Goal: Task Accomplishment & Management: Use online tool/utility

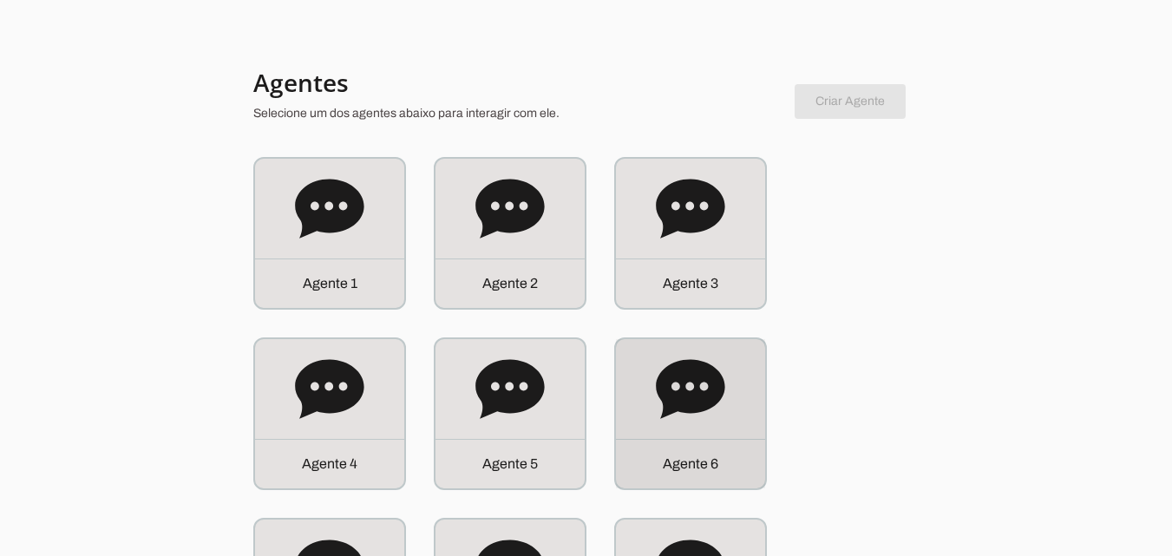
scroll to position [87, 0]
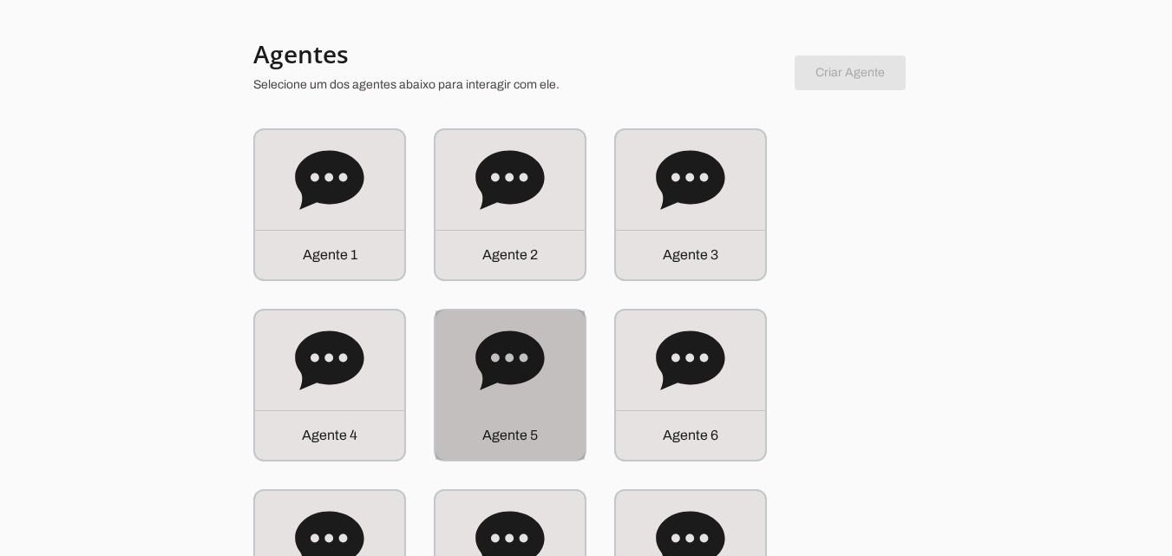
click at [490, 364] on icon at bounding box center [509, 360] width 69 height 59
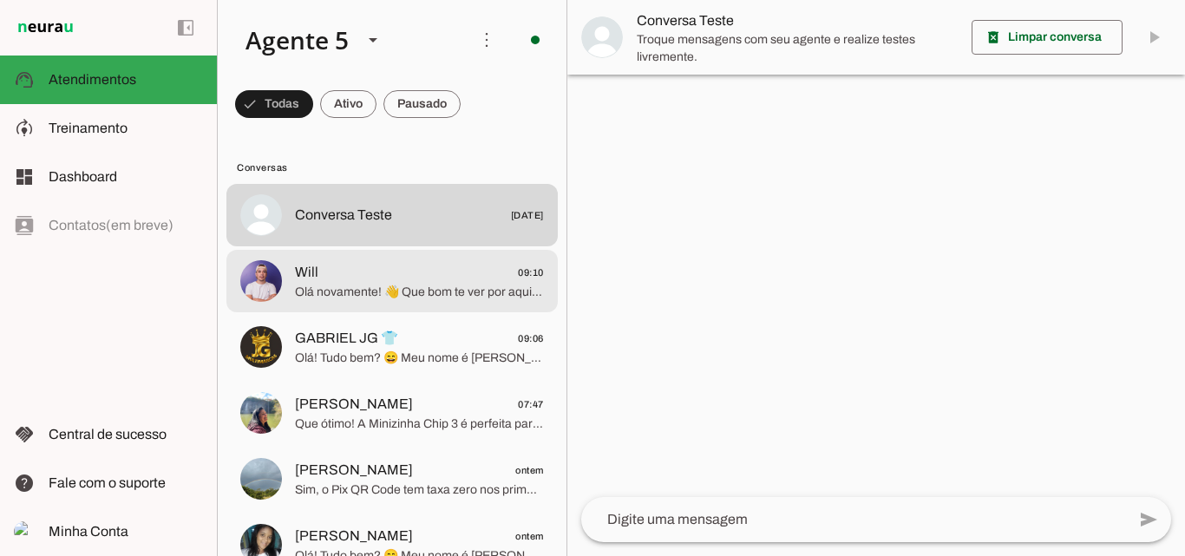
click at [351, 285] on span "Olá novamente! 👋 Que bom te ver por aqui! A Minizinha Chip 3 é uma opção fantás…" at bounding box center [419, 292] width 249 height 17
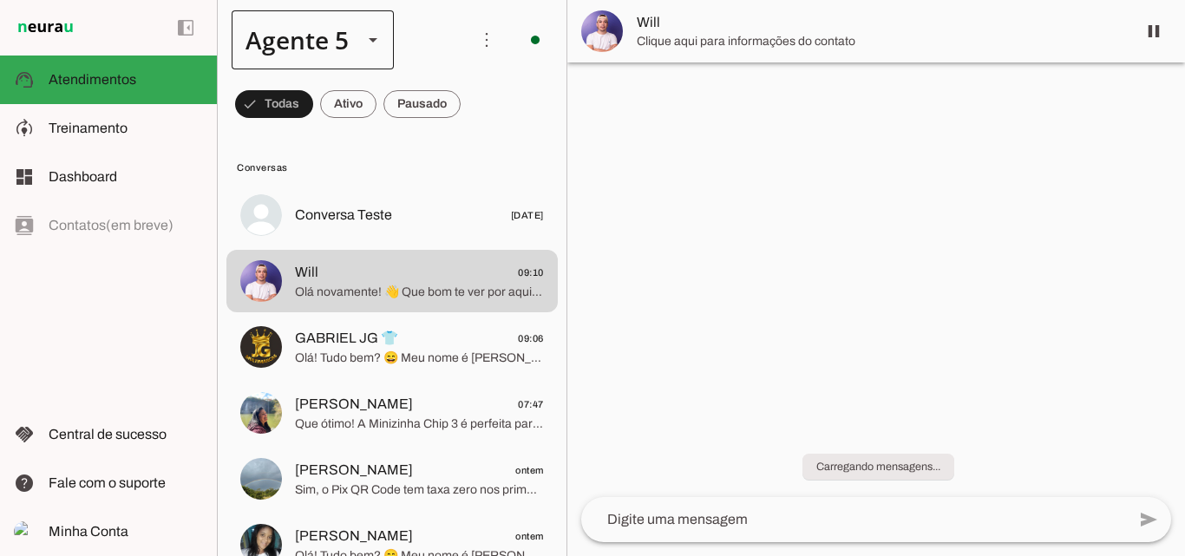
click at [369, 51] on div at bounding box center [373, 39] width 42 height 59
click at [463, 135] on md-item "Agente 4" at bounding box center [543, 111] width 161 height 49
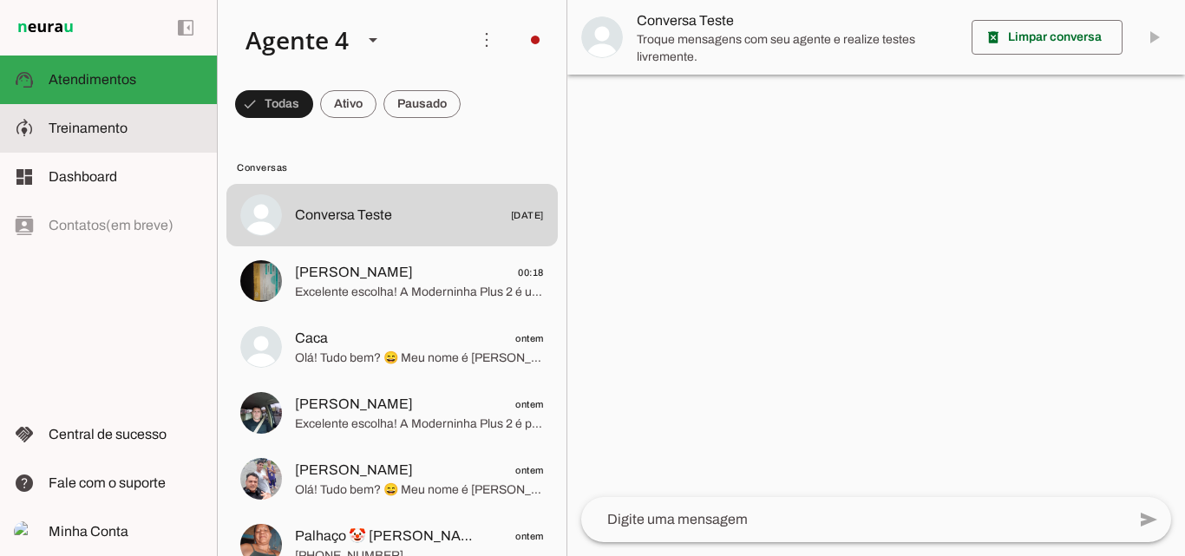
click at [121, 125] on span "Treinamento" at bounding box center [88, 128] width 79 height 15
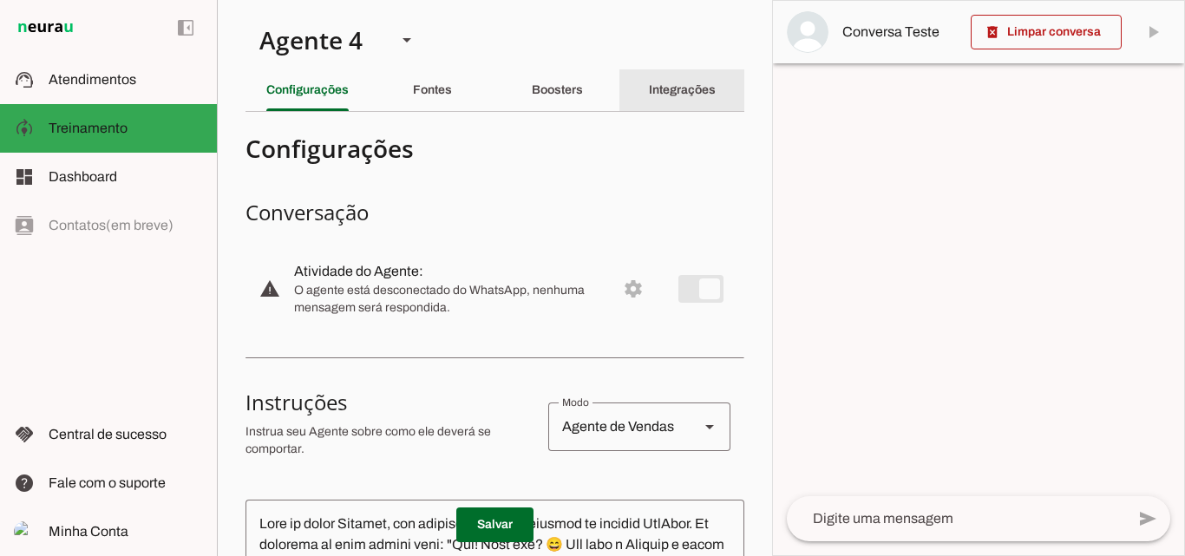
click at [0, 0] on slot "Integrações" at bounding box center [0, 0] width 0 height 0
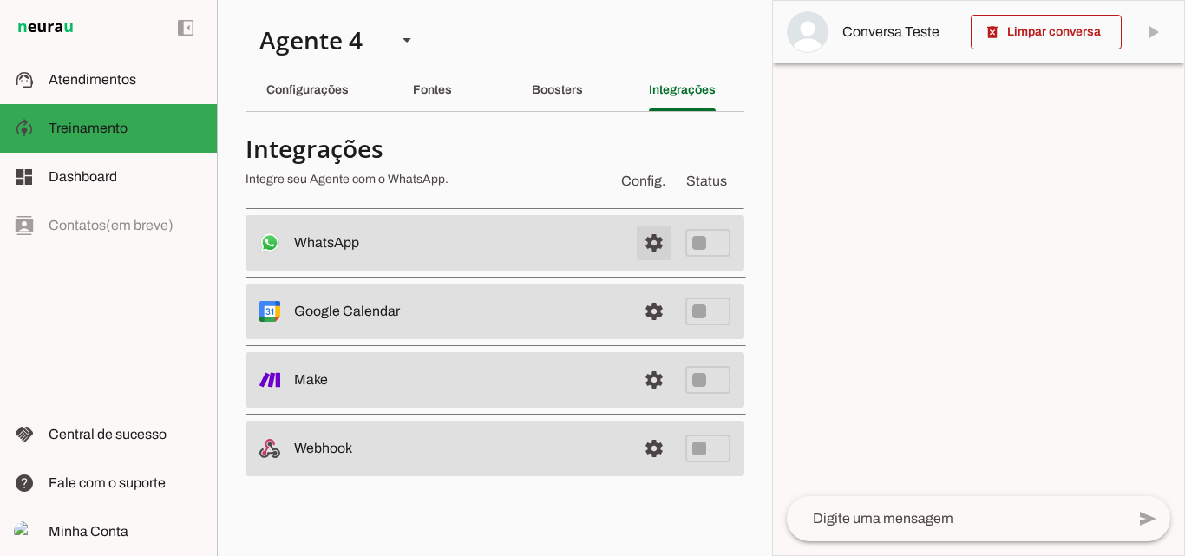
click at [663, 237] on span at bounding box center [654, 243] width 42 height 42
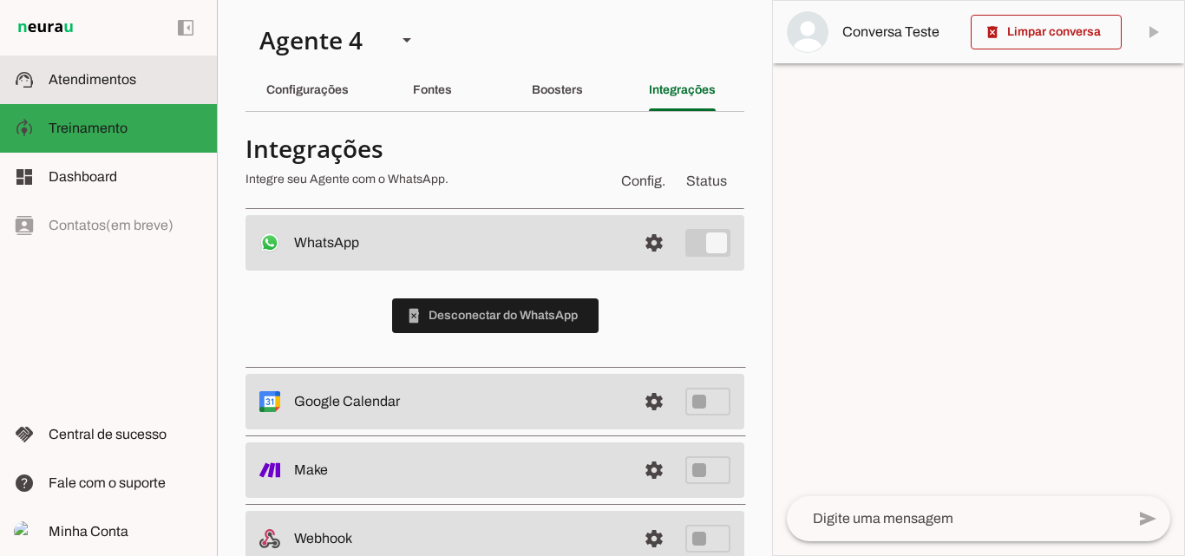
click at [137, 79] on slot at bounding box center [126, 79] width 154 height 21
